Goal: Find specific page/section: Find specific page/section

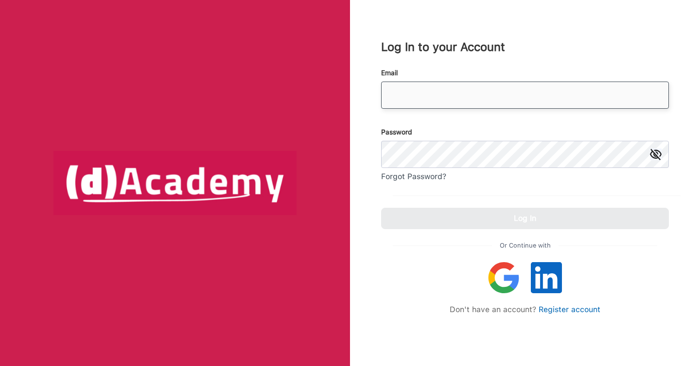
click at [475, 99] on input "email" at bounding box center [525, 95] width 288 height 27
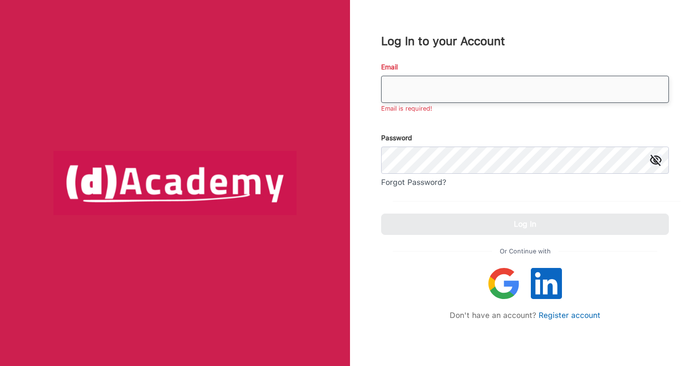
type input "**********"
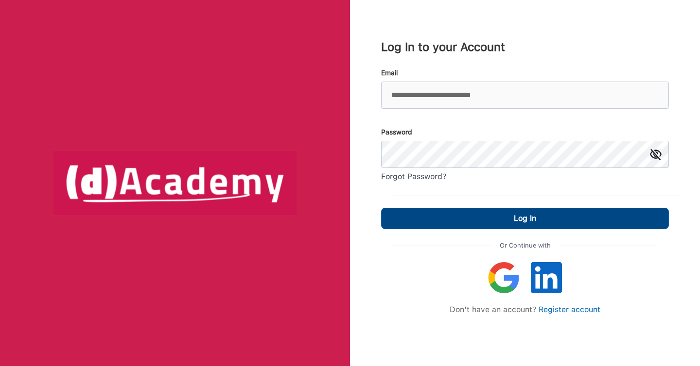
click at [453, 219] on button "Log In" at bounding box center [525, 218] width 288 height 21
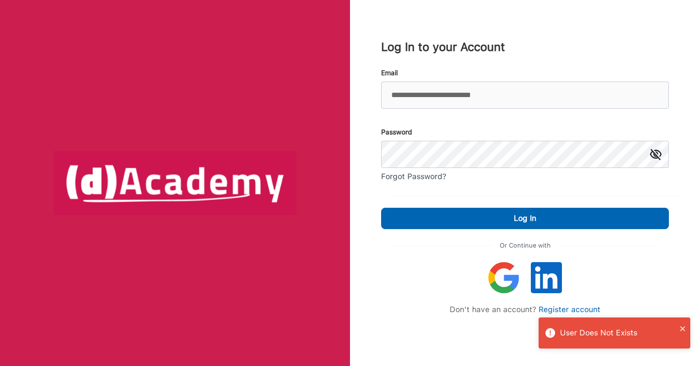
click at [497, 278] on img at bounding box center [503, 277] width 31 height 31
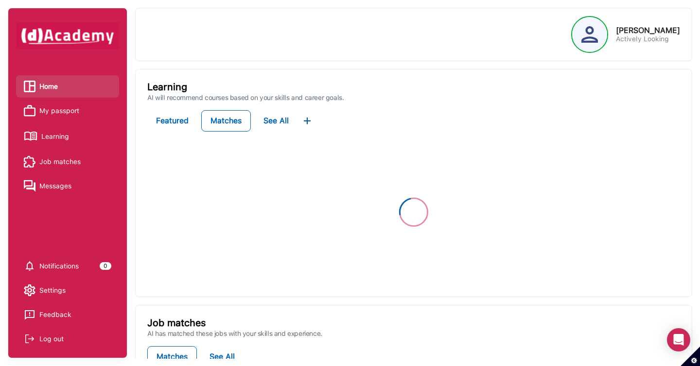
click at [57, 107] on span "My passport" at bounding box center [59, 111] width 40 height 15
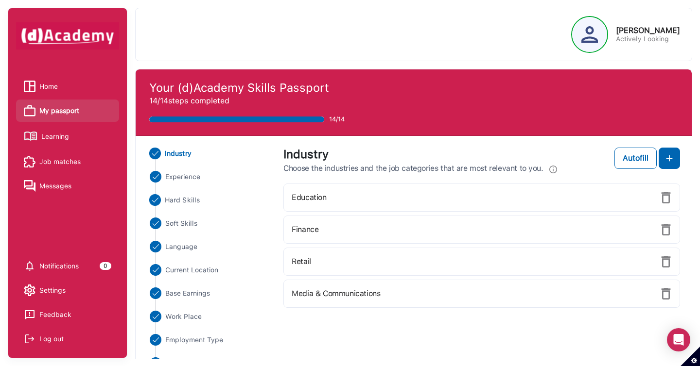
click at [183, 197] on span "Hard Skills" at bounding box center [182, 200] width 35 height 10
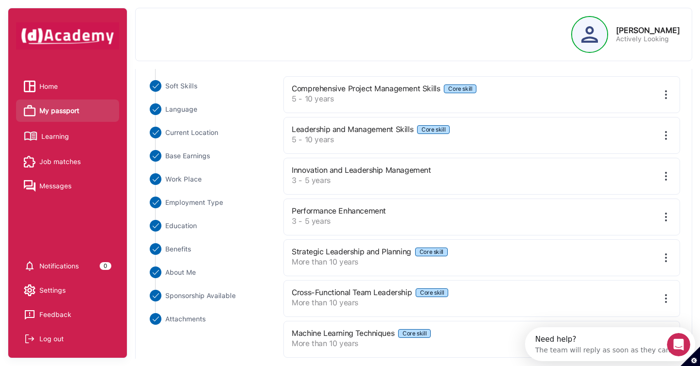
scroll to position [52, 0]
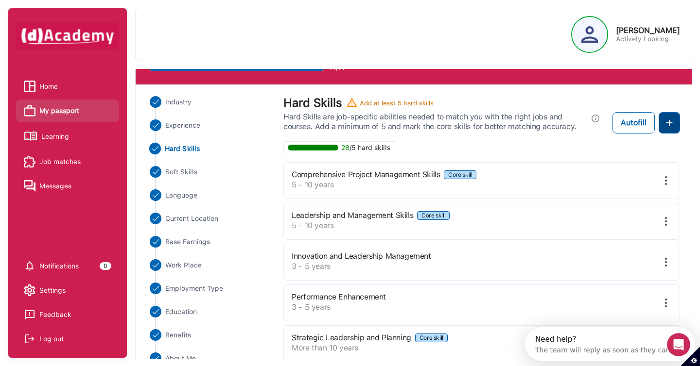
click at [669, 119] on img at bounding box center [669, 123] width 12 height 12
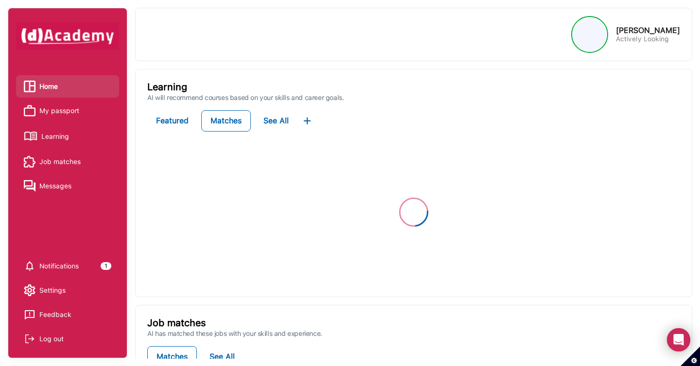
click at [65, 117] on span "My passport" at bounding box center [59, 111] width 40 height 15
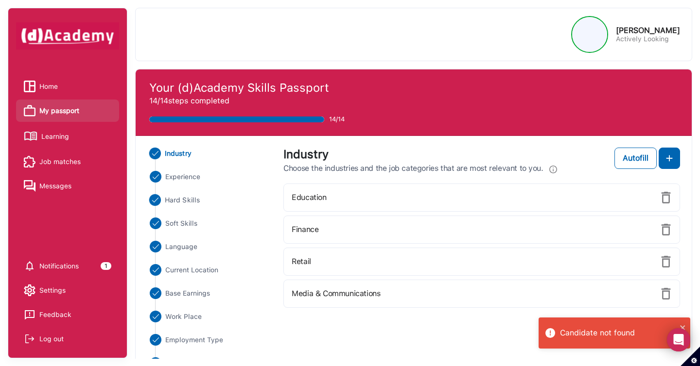
click at [186, 203] on span "Hard Skills" at bounding box center [182, 200] width 35 height 10
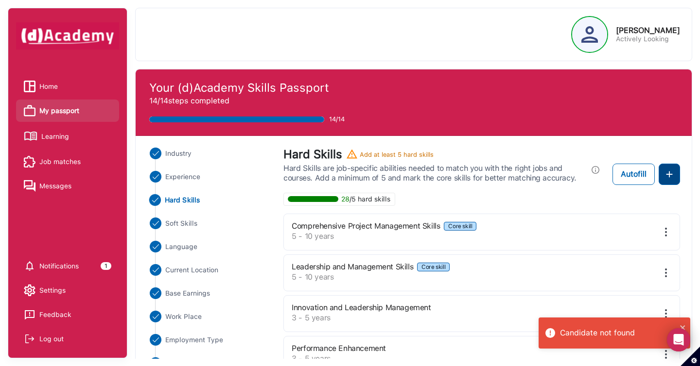
click at [665, 183] on button at bounding box center [669, 174] width 21 height 21
